Goal: Find specific page/section: Find specific page/section

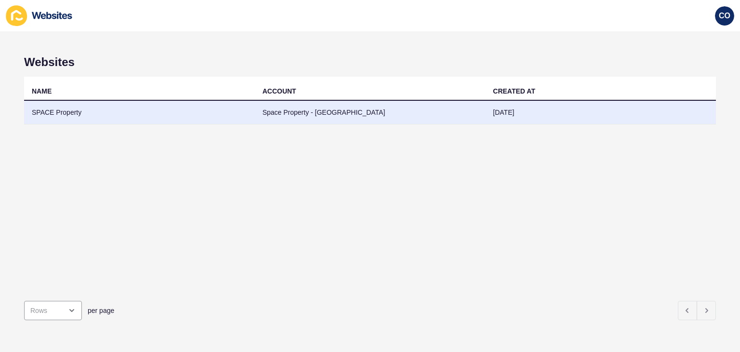
click at [332, 107] on td "Space Property - [GEOGRAPHIC_DATA]" at bounding box center [370, 113] width 231 height 24
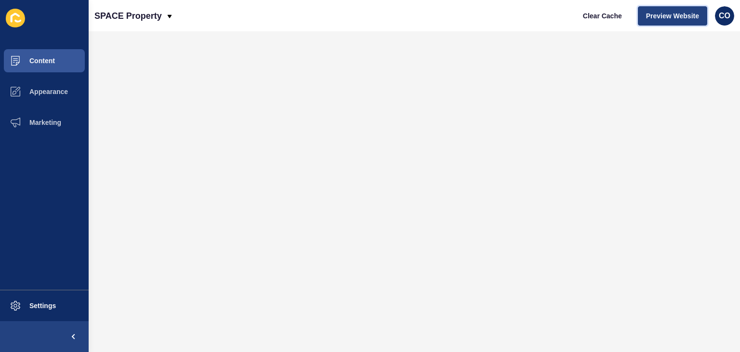
click at [658, 14] on span "Preview Website" at bounding box center [672, 16] width 53 height 10
click at [45, 59] on span "Content" at bounding box center [27, 61] width 56 height 8
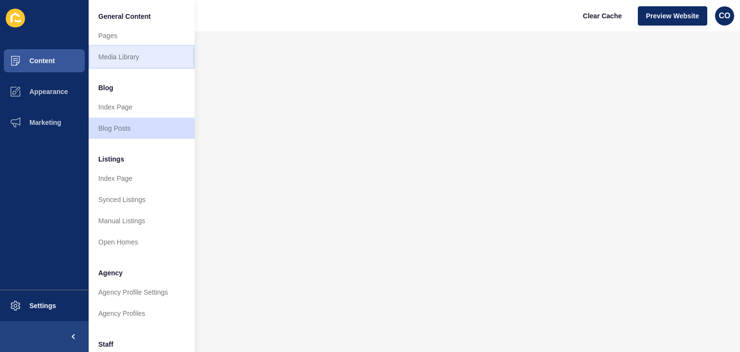
click at [106, 60] on link "Media Library" at bounding box center [142, 56] width 106 height 21
